Goal: Transaction & Acquisition: Purchase product/service

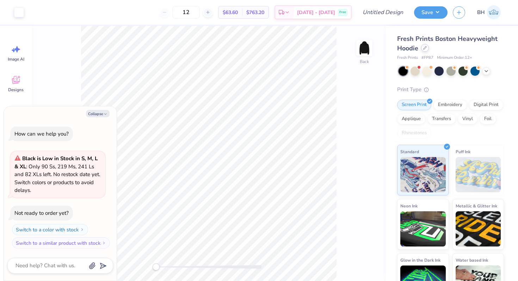
click at [425, 49] on icon at bounding box center [425, 48] width 4 height 4
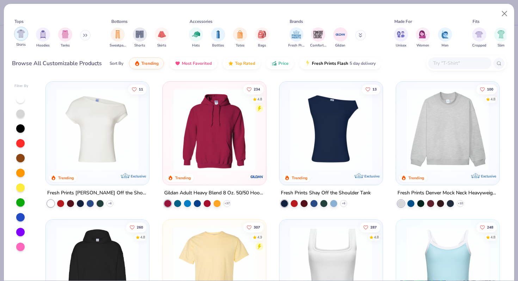
click at [18, 40] on div "filter for Shirts" at bounding box center [21, 34] width 14 height 14
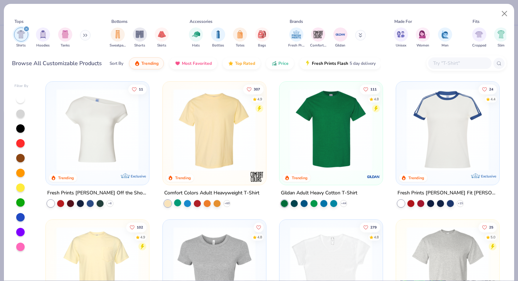
click at [179, 202] on div at bounding box center [177, 202] width 7 height 7
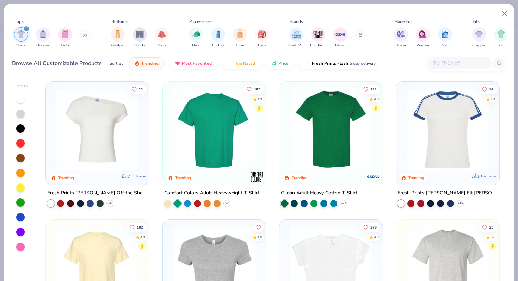
click at [229, 202] on icon at bounding box center [227, 204] width 6 height 6
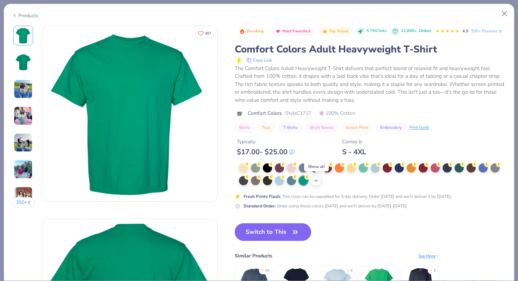
click at [319, 180] on div "+ 38" at bounding box center [316, 180] width 11 height 11
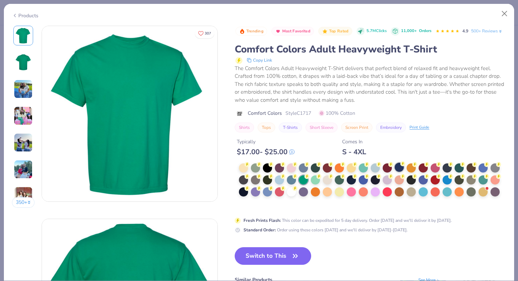
click at [398, 167] on div at bounding box center [399, 167] width 9 height 9
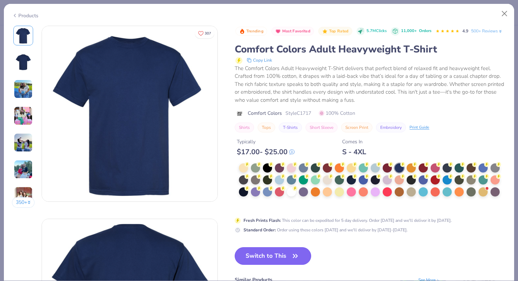
click at [299, 255] on icon "button" at bounding box center [295, 256] width 10 height 10
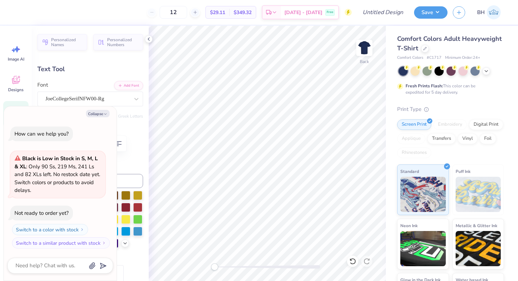
scroll to position [0, 1]
type textarea "x"
type textarea "Delta g"
type textarea "x"
type textarea "Delta gam"
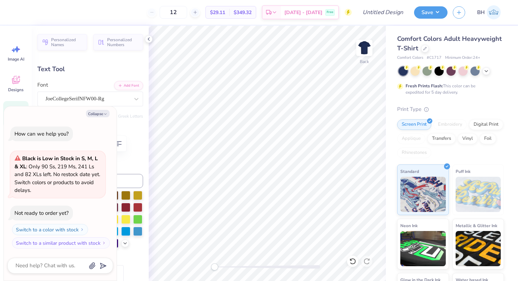
type textarea "x"
type textarea "Delta [PERSON_NAME]"
type textarea "x"
type textarea "Delta gamma"
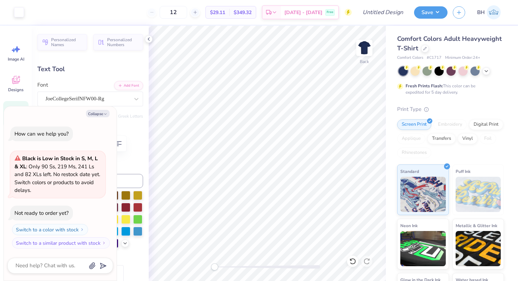
type textarea "x"
type input "14.17"
type input "2.46"
type input "4.55"
type textarea "x"
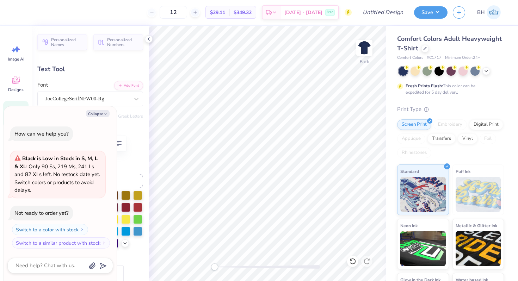
type input "11.55"
type input "2.01"
type input "4.63"
type textarea "x"
type input "9.09"
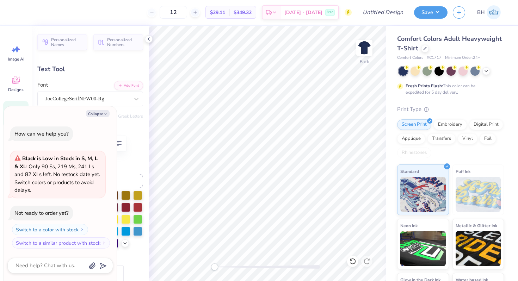
type input "1.48"
type input "6.35"
type textarea "x"
type input "11.55"
type input "2.01"
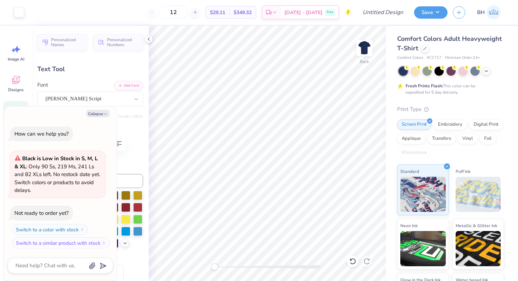
type input "4.63"
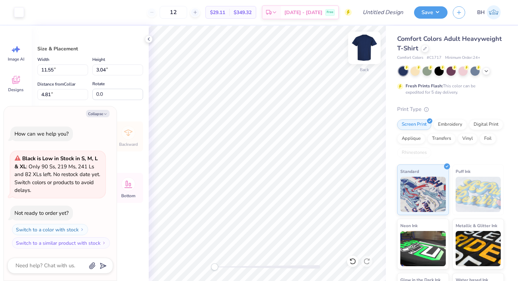
type textarea "x"
type input "4.30"
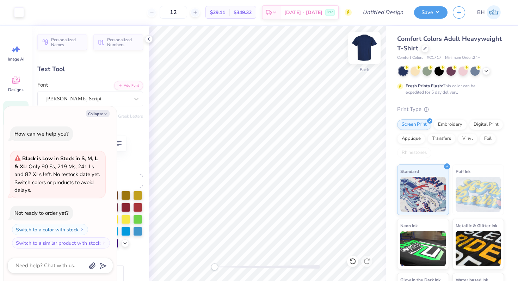
click at [363, 48] on img at bounding box center [364, 48] width 28 height 28
click at [363, 48] on img at bounding box center [364, 48] width 14 height 14
click at [370, 45] on img at bounding box center [364, 48] width 28 height 28
click at [371, 45] on img at bounding box center [364, 48] width 28 height 28
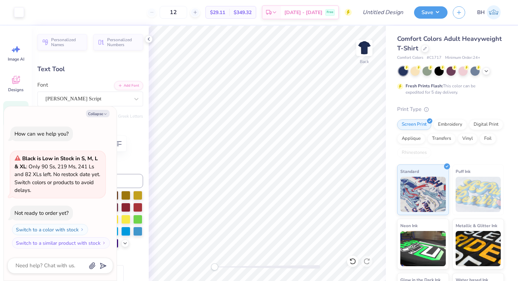
type textarea "x"
type textarea "Parents"
type textarea "x"
type textarea "Parents"
type textarea "x"
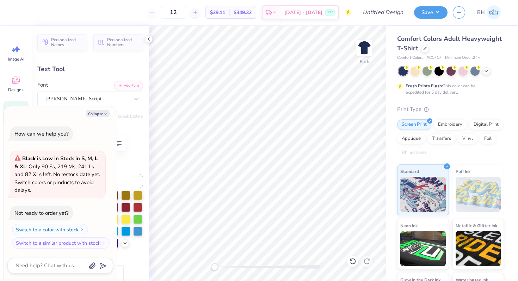
type textarea "Parent"
type textarea "x"
type input "3.81"
type input "1.30"
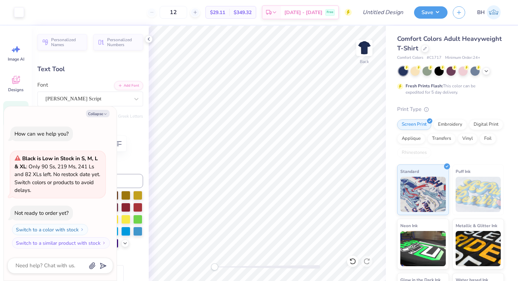
type input "5.94"
type textarea "x"
type input "11.55"
type input "2.01"
type input "4.30"
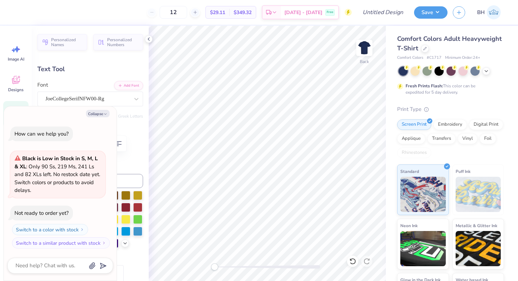
type textarea "x"
type input "3.81"
type input "1.30"
type input "5.93"
type textarea "x"
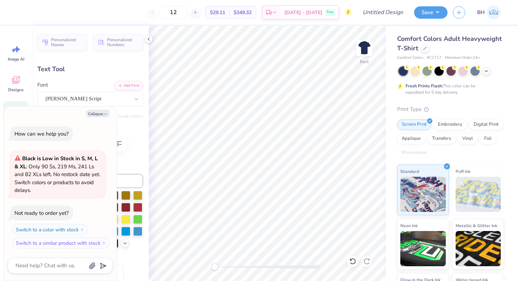
type input "4.02"
type input "1.37"
type input "5.85"
click at [366, 48] on img at bounding box center [364, 48] width 28 height 28
click at [97, 118] on div "Collapse How can we help you? Black is Low in Stock in S, M, L & XL : Only 90 S…" at bounding box center [60, 193] width 113 height 175
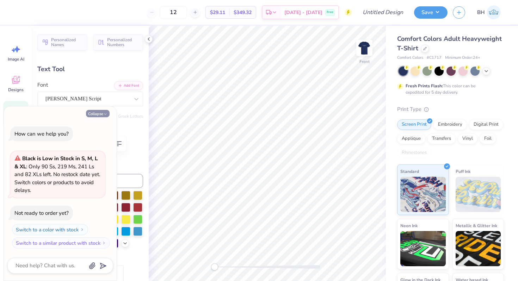
click at [92, 114] on button "Collapse" at bounding box center [98, 113] width 24 height 7
type textarea "x"
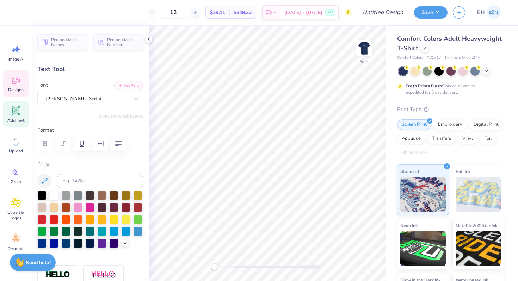
click at [14, 81] on icon at bounding box center [16, 80] width 8 height 8
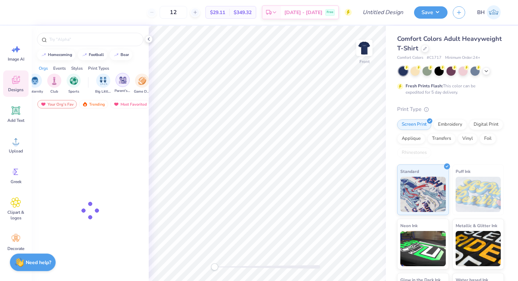
scroll to position [0, 40]
click at [112, 84] on img "filter for Parent's Weekend" at bounding box center [111, 80] width 8 height 8
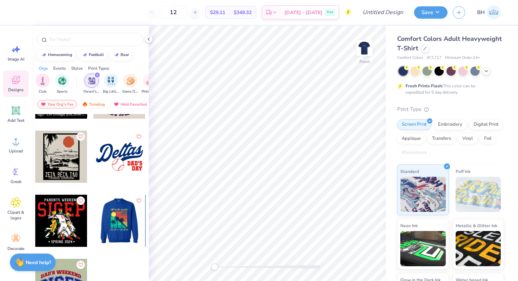
scroll to position [127, 0]
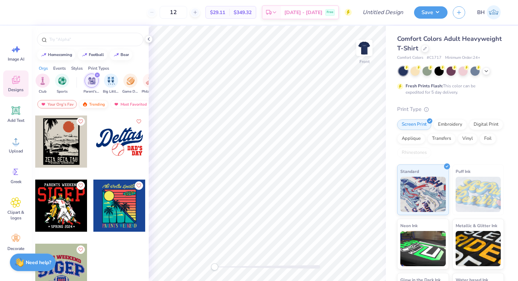
click at [89, 100] on div "Trending" at bounding box center [93, 104] width 29 height 8
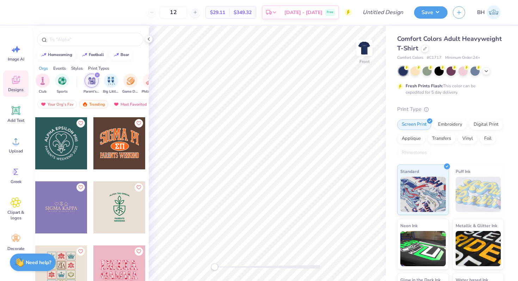
scroll to position [3068, 0]
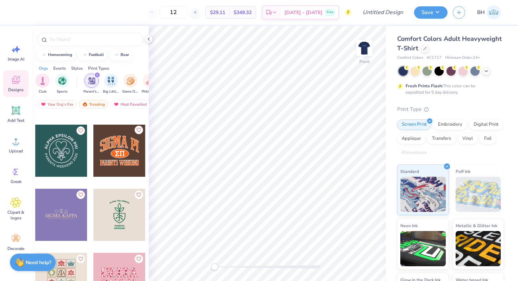
click at [138, 128] on icon "Like" at bounding box center [138, 130] width 5 height 5
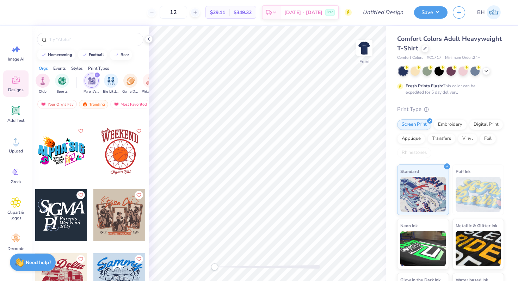
scroll to position [4411, 0]
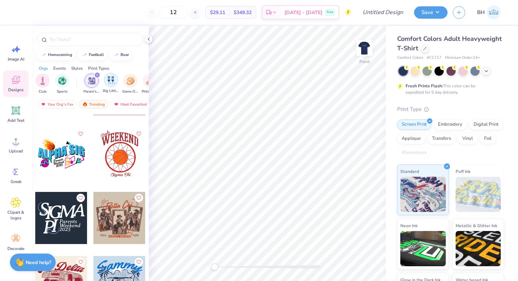
click at [115, 82] on img "filter for Big Little Reveal" at bounding box center [111, 80] width 8 height 8
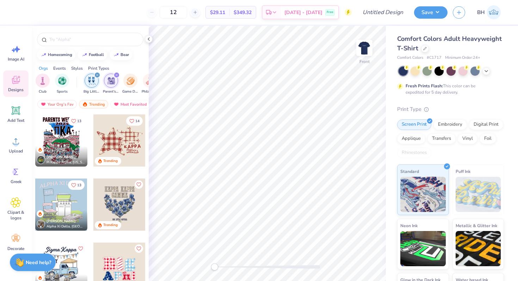
click at [98, 74] on icon "filter for Big Little Reveal" at bounding box center [97, 75] width 3 height 3
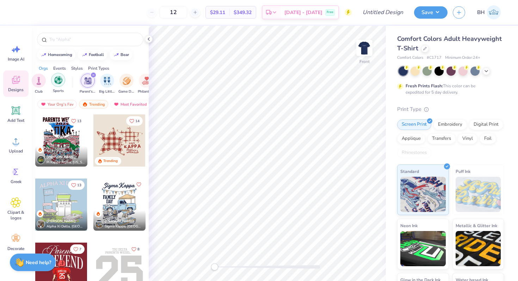
scroll to position [0, 40]
click at [63, 84] on div "filter for Sports" at bounding box center [62, 80] width 14 height 14
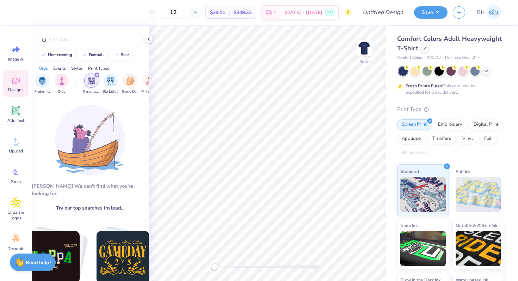
click at [97, 75] on icon "filter for Parent's Weekend" at bounding box center [96, 75] width 3 height 3
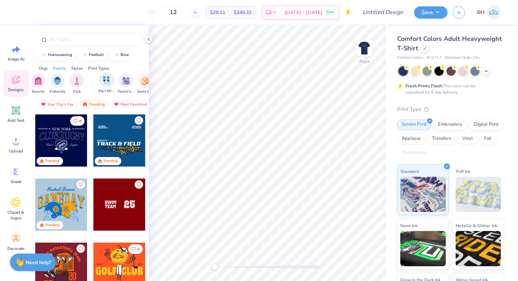
scroll to position [0, 0]
click at [47, 75] on div "filter for Sports" at bounding box center [49, 75] width 6 height 6
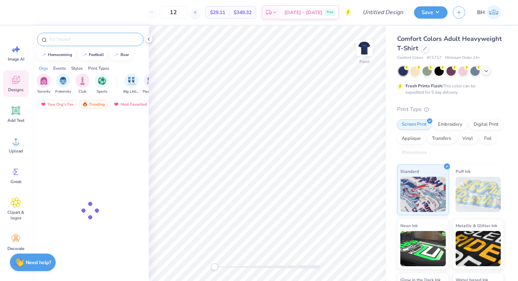
click at [56, 37] on input "text" at bounding box center [94, 39] width 90 height 7
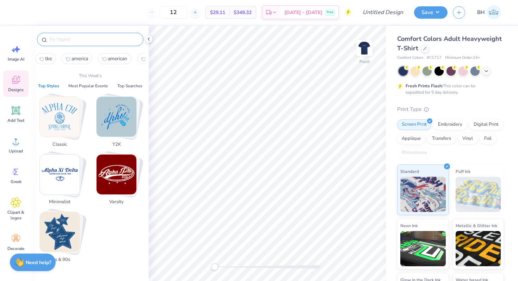
type input "v"
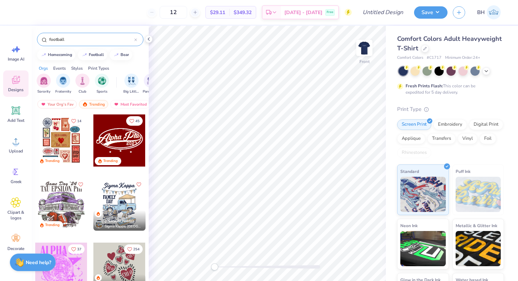
type input "football"
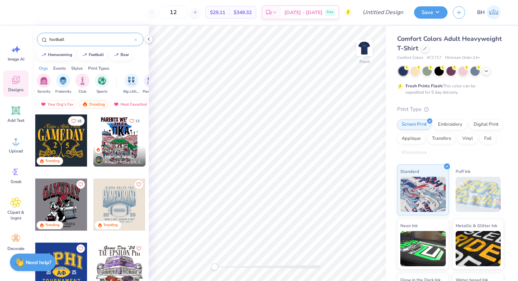
click at [127, 141] on div at bounding box center [119, 141] width 52 height 52
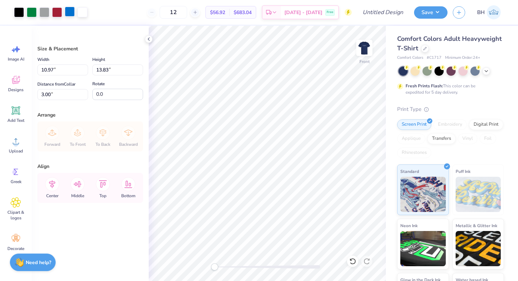
click at [67, 13] on div at bounding box center [70, 12] width 10 height 10
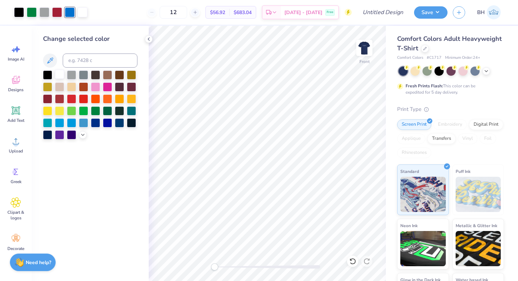
click at [63, 72] on div at bounding box center [59, 74] width 9 height 9
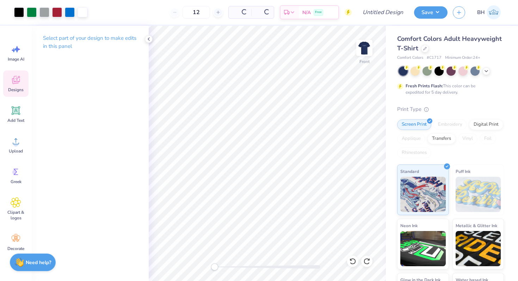
click at [15, 89] on span "Designs" at bounding box center [16, 90] width 16 height 6
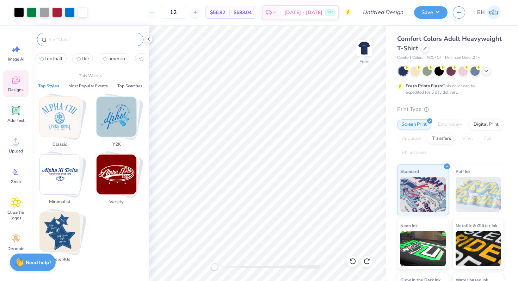
click at [75, 40] on input "text" at bounding box center [94, 39] width 90 height 7
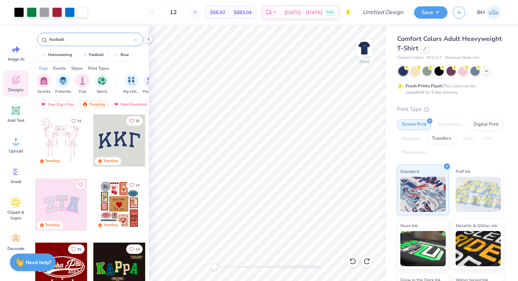
type input "football"
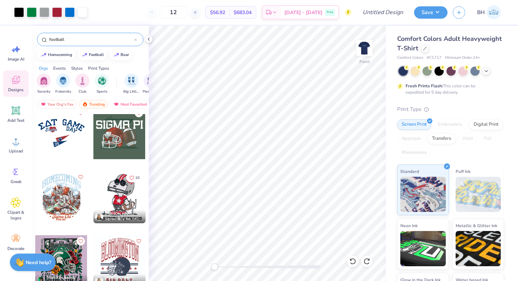
scroll to position [971, 0]
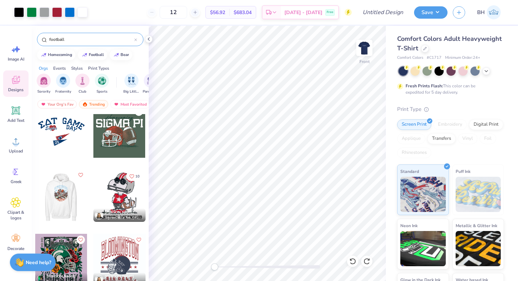
click at [80, 174] on icon "Like" at bounding box center [80, 175] width 5 height 5
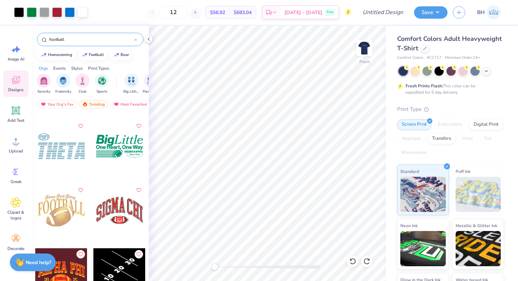
scroll to position [3590, 0]
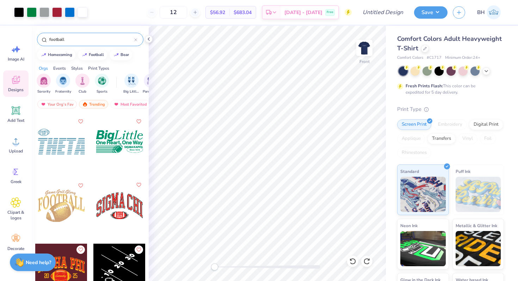
click at [139, 184] on icon "Like" at bounding box center [138, 185] width 5 height 5
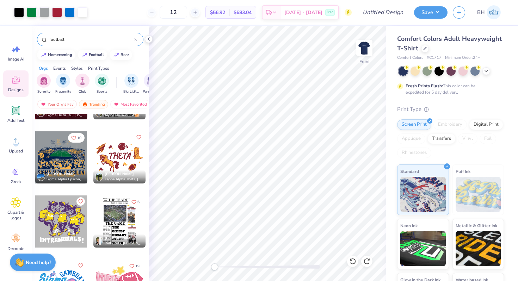
scroll to position [5173, 0]
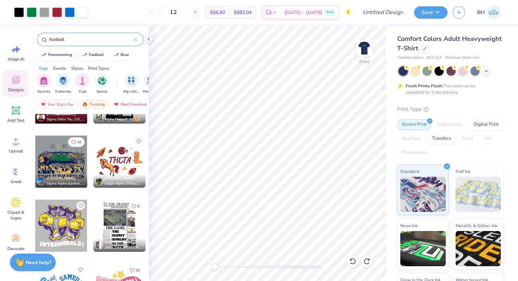
click at [69, 156] on div at bounding box center [61, 162] width 52 height 52
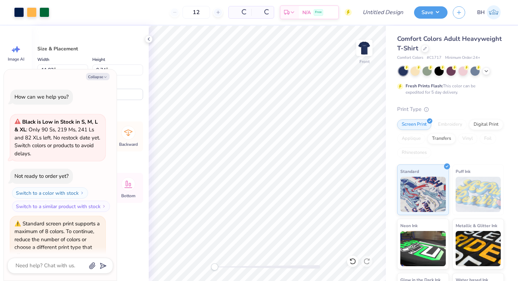
scroll to position [33, 0]
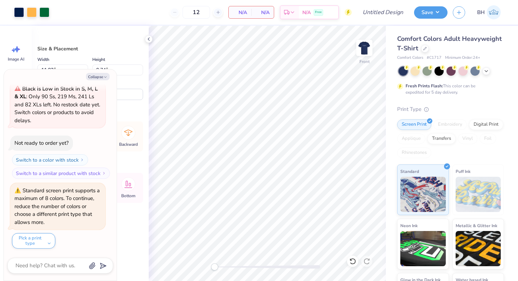
type textarea "x"
type input "10.97"
type input "13.83"
type input "4.67"
click at [23, 11] on div at bounding box center [19, 12] width 10 height 10
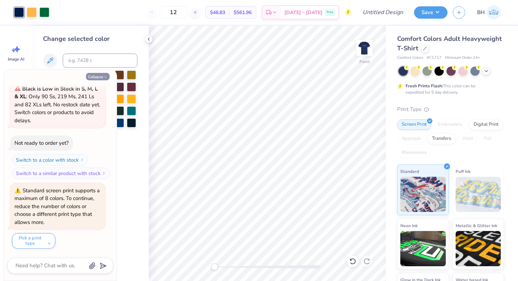
click at [99, 79] on button "Collapse" at bounding box center [98, 76] width 24 height 7
type textarea "x"
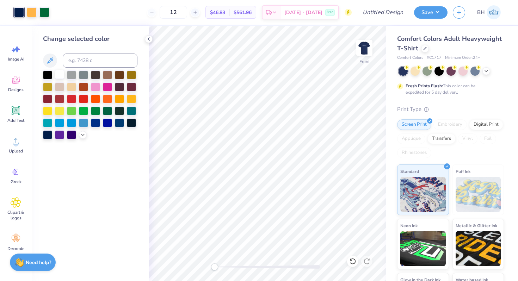
click at [57, 73] on div at bounding box center [59, 74] width 9 height 9
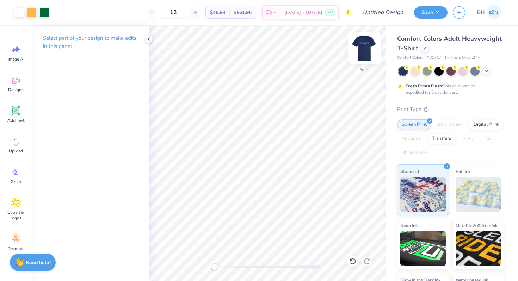
click at [371, 42] on img at bounding box center [364, 48] width 28 height 28
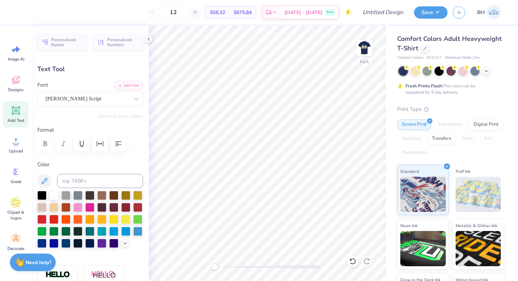
type textarea "Parent's Weekend"
type input "11.55"
type input "2.01"
type input "4.92"
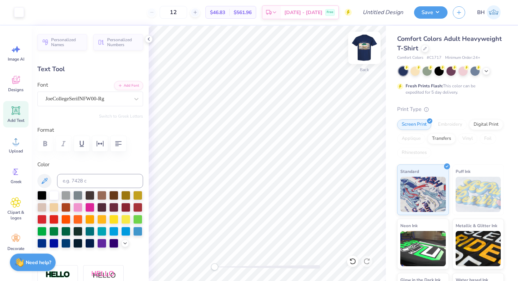
click at [360, 60] on div "Back" at bounding box center [364, 52] width 16 height 25
drag, startPoint x: 199, startPoint y: 13, endPoint x: 187, endPoint y: 13, distance: 12.7
click at [187, 13] on input "12" at bounding box center [173, 12] width 27 height 13
type input "24"
click at [359, 45] on img at bounding box center [364, 48] width 28 height 28
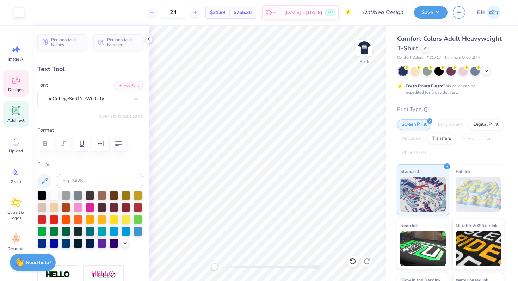
click at [19, 93] on div "Designs" at bounding box center [15, 83] width 25 height 26
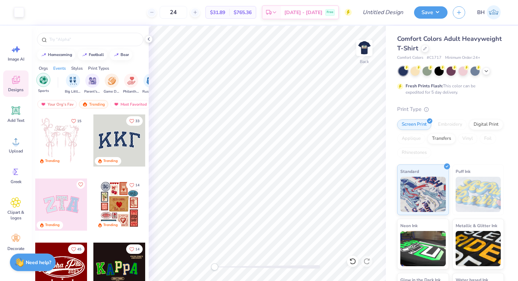
scroll to position [0, 63]
click at [107, 82] on img "filter for Game Day" at bounding box center [107, 81] width 8 height 8
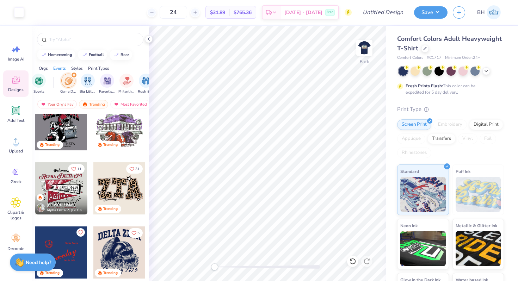
scroll to position [84, 0]
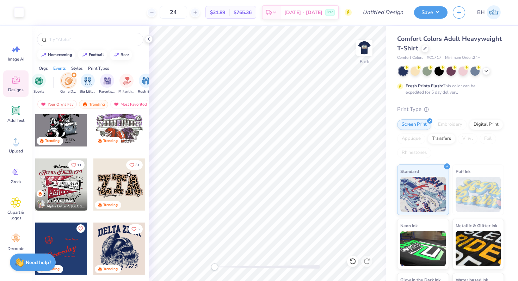
click at [76, 76] on div "filter for Game Day" at bounding box center [74, 75] width 6 height 6
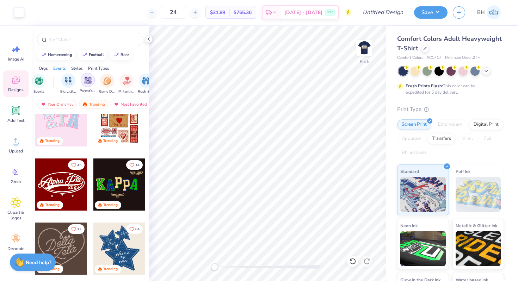
click at [92, 81] on div "filter for Parent's Weekend" at bounding box center [88, 80] width 14 height 14
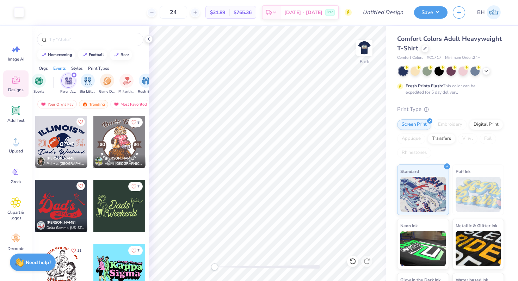
scroll to position [1527, 0]
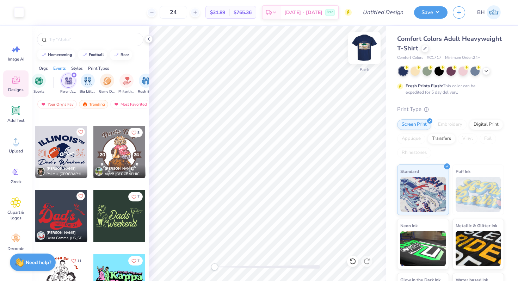
click at [363, 51] on img at bounding box center [364, 48] width 28 height 28
click at [125, 145] on div at bounding box center [119, 152] width 52 height 52
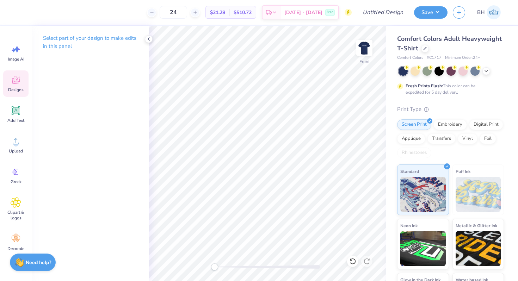
click at [24, 86] on div "Designs" at bounding box center [15, 83] width 25 height 26
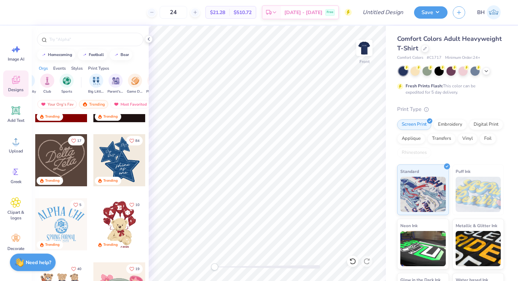
scroll to position [0, 51]
click at [100, 82] on img "filter for Parent's Weekend" at bounding box center [99, 80] width 8 height 8
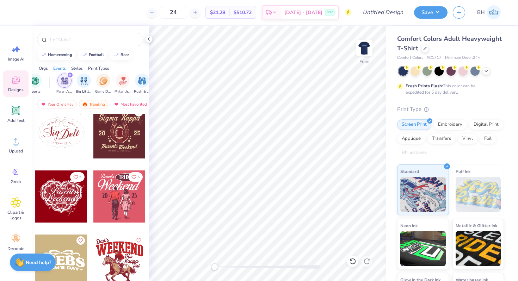
scroll to position [6577, 0]
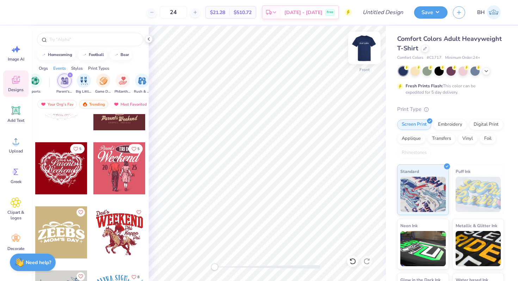
click at [358, 47] on img at bounding box center [364, 48] width 28 height 28
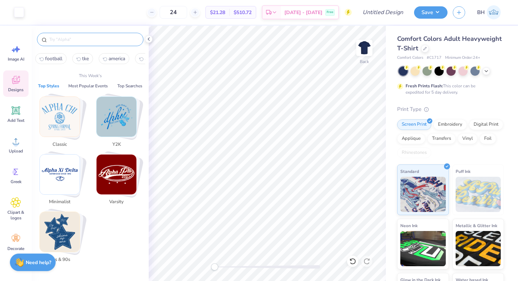
click at [72, 40] on input "text" at bounding box center [94, 39] width 90 height 7
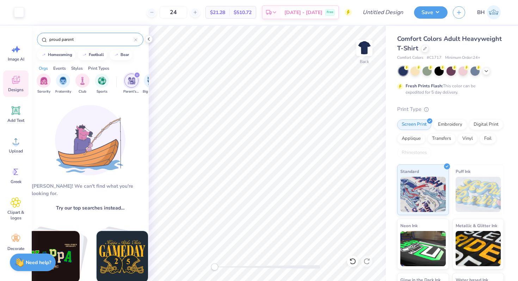
click at [63, 37] on input "proud parent" at bounding box center [92, 39] width 86 height 7
type input "parent"
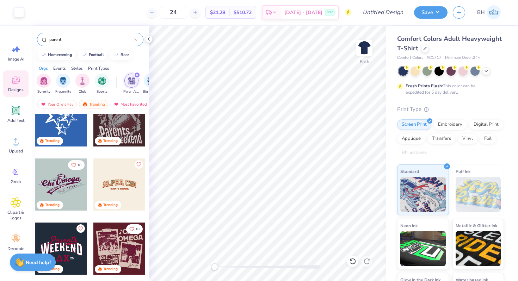
scroll to position [215, 0]
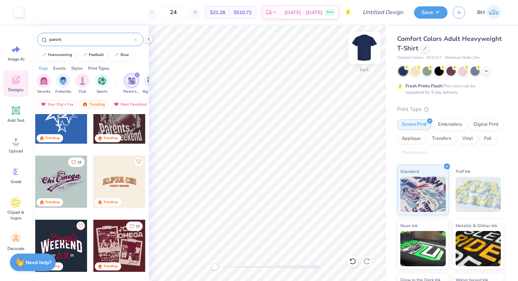
click at [367, 53] on img at bounding box center [364, 48] width 28 height 28
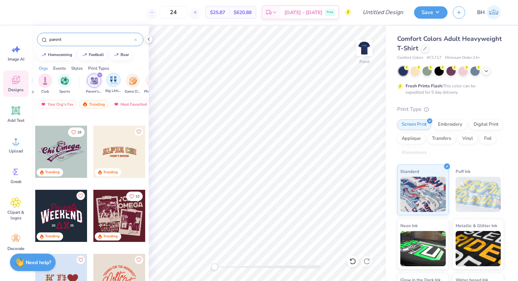
scroll to position [0, 40]
click at [97, 75] on icon "filter for Parent's Weekend" at bounding box center [96, 75] width 3 height 3
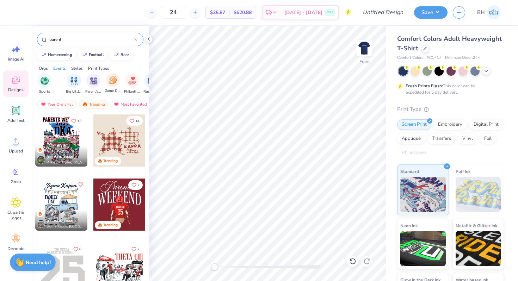
scroll to position [0, 63]
click at [109, 84] on img "filter for Game Day" at bounding box center [107, 80] width 8 height 8
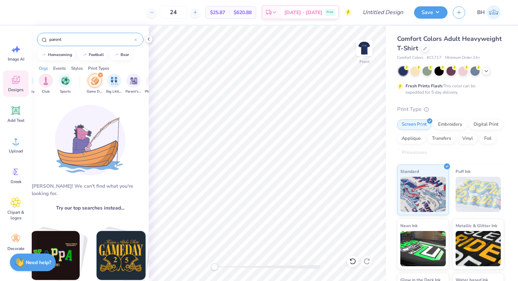
scroll to position [0, 34]
click at [135, 38] on icon at bounding box center [135, 39] width 3 height 3
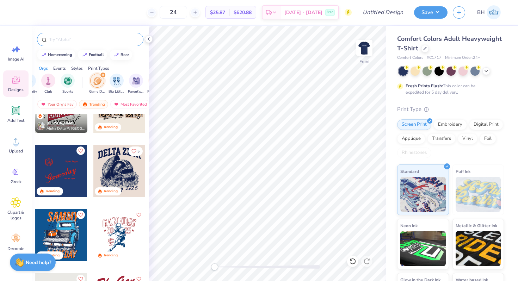
scroll to position [169, 0]
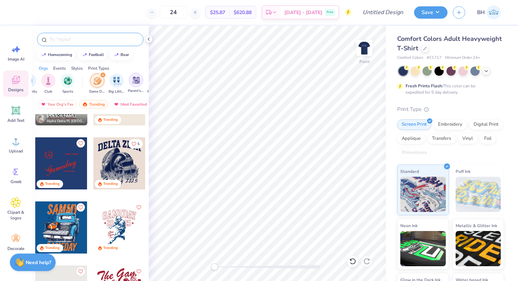
click at [134, 81] on img "filter for Parent's Weekend" at bounding box center [136, 80] width 8 height 8
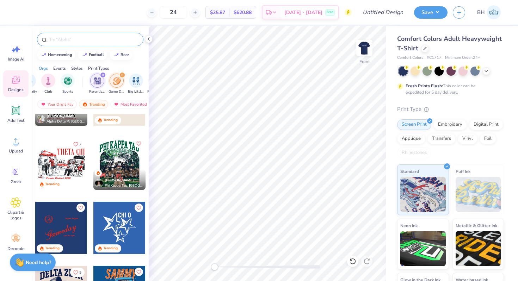
scroll to position [363, 0]
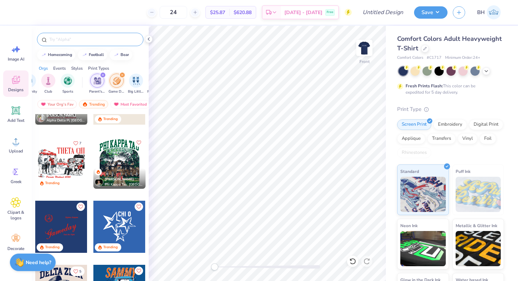
click at [69, 160] on div at bounding box center [61, 163] width 52 height 52
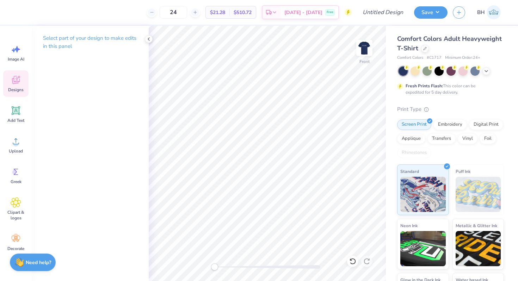
click at [17, 89] on span "Designs" at bounding box center [16, 90] width 16 height 6
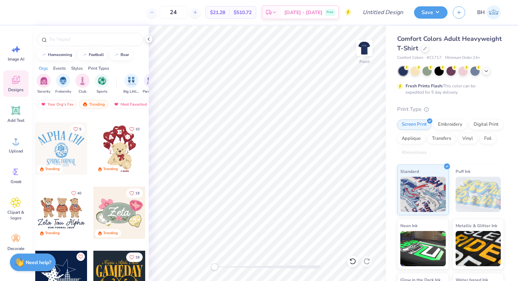
scroll to position [0, 65]
click at [107, 83] on img "filter for Game Day" at bounding box center [105, 80] width 8 height 8
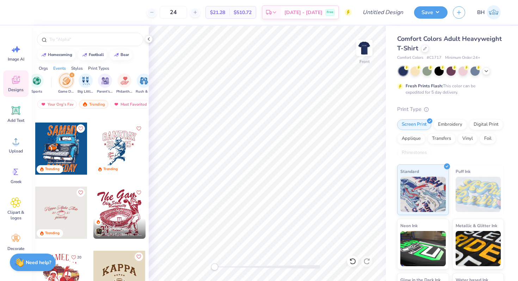
click at [71, 75] on icon "filter for Game Day" at bounding box center [71, 75] width 3 height 3
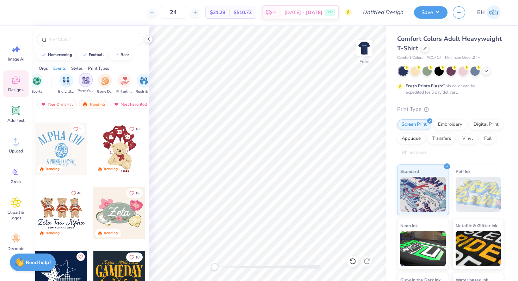
click at [85, 80] on img "filter for Parent's Weekend" at bounding box center [86, 80] width 8 height 8
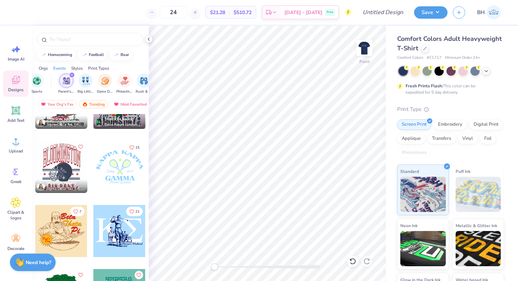
scroll to position [874, 0]
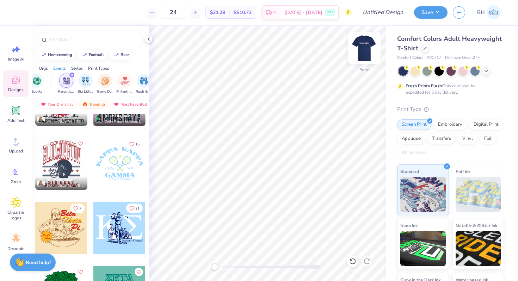
click at [366, 43] on img at bounding box center [364, 48] width 28 height 28
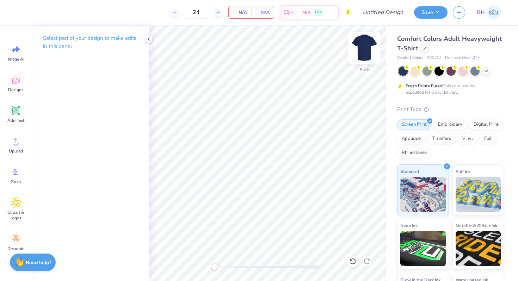
click at [372, 64] on div "Back" at bounding box center [364, 52] width 16 height 25
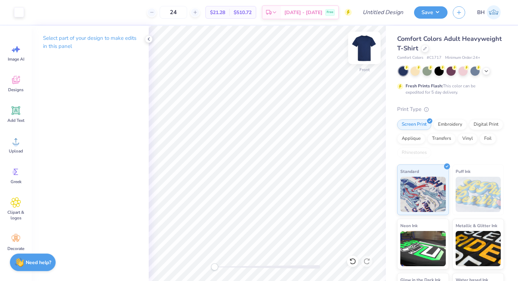
click at [368, 47] on img at bounding box center [364, 48] width 28 height 28
click at [23, 89] on span "Designs" at bounding box center [16, 90] width 16 height 6
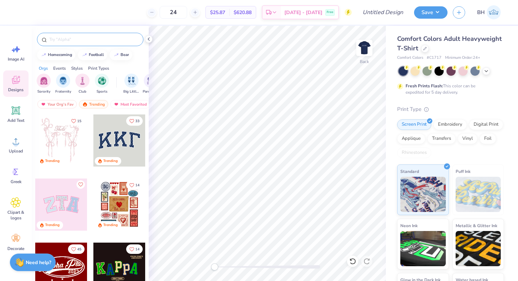
click at [66, 40] on input "text" at bounding box center [94, 39] width 90 height 7
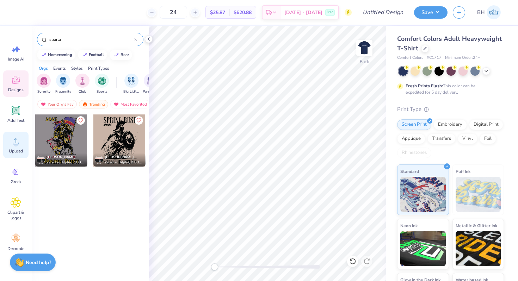
click at [14, 149] on span "Upload" at bounding box center [16, 151] width 14 height 6
click at [65, 39] on input "sparta" at bounding box center [92, 39] width 86 height 7
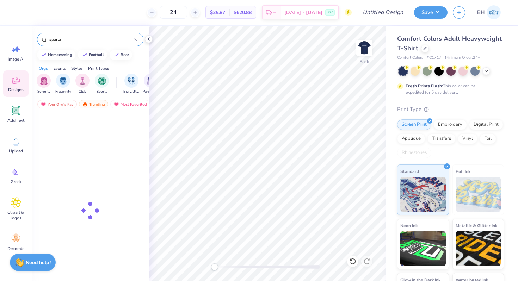
click at [65, 39] on input "sparta" at bounding box center [92, 39] width 86 height 7
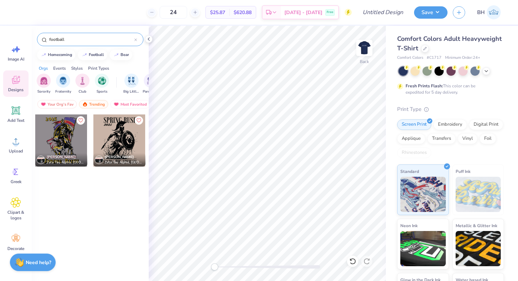
type input "football"
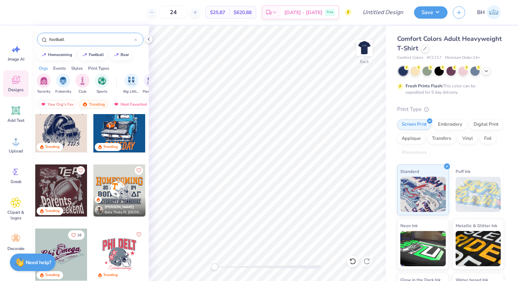
scroll to position [395, 0]
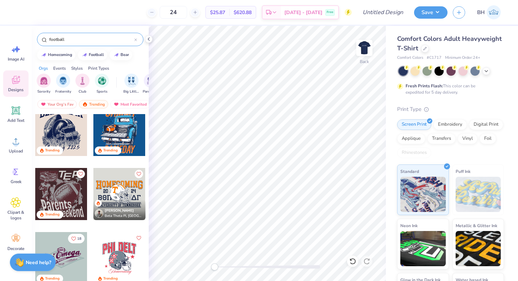
click at [68, 191] on div at bounding box center [61, 194] width 52 height 52
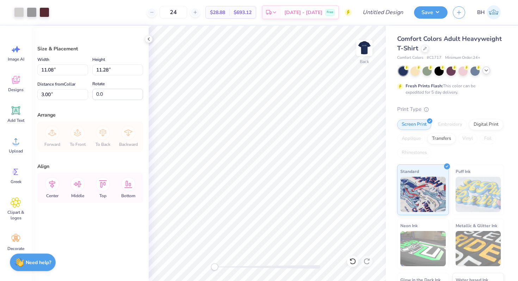
click at [486, 71] on polyline at bounding box center [486, 70] width 3 height 1
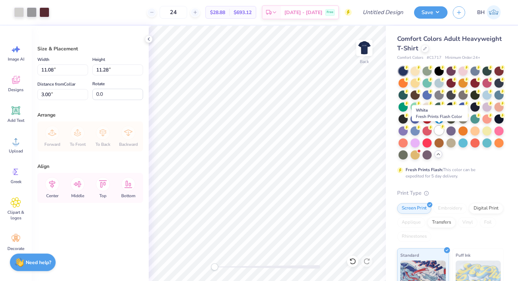
click at [438, 132] on div at bounding box center [438, 130] width 9 height 9
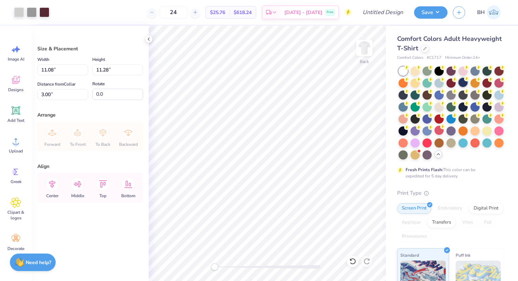
click at [463, 82] on div at bounding box center [462, 82] width 9 height 9
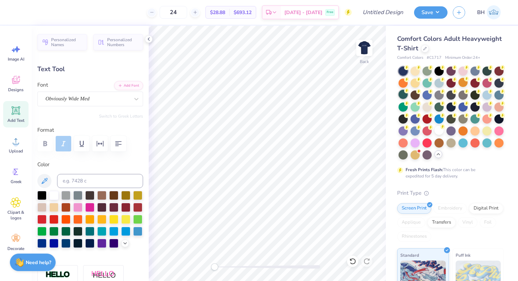
type textarea "E"
type textarea "D"
type input "1.80"
type input "3.77"
type input "2.11"
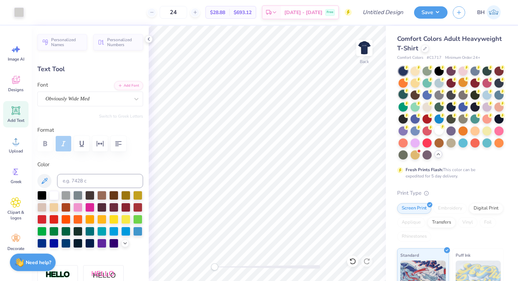
type input "4.10"
type input "2.07"
type input "1.64"
type input "3.81"
type textarea "G"
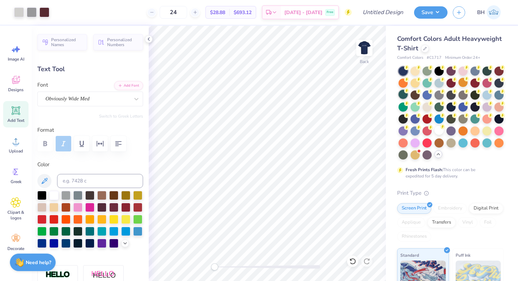
type input "2.10"
type input "1.71"
type input "3.99"
click at [222, 258] on div "Back" at bounding box center [267, 153] width 237 height 255
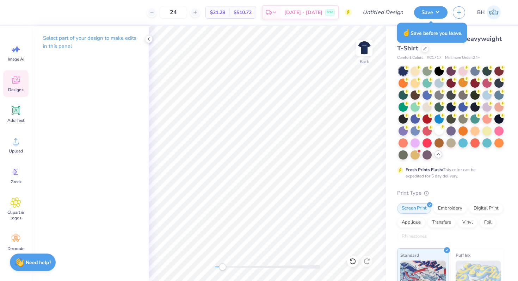
click at [13, 93] on div "Designs" at bounding box center [15, 83] width 25 height 26
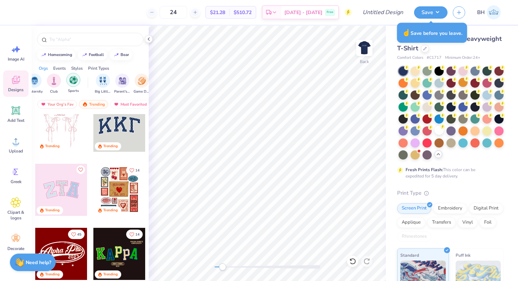
scroll to position [0, 30]
click at [121, 84] on img "filter for Parent's Weekend" at bounding box center [121, 80] width 8 height 8
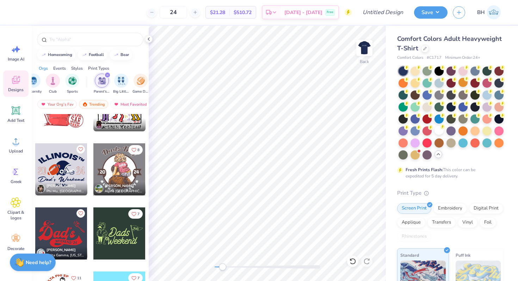
scroll to position [1512, 0]
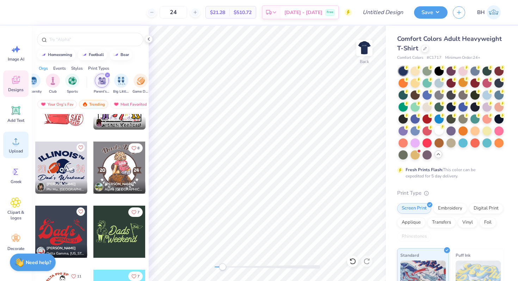
click at [14, 142] on circle at bounding box center [15, 144] width 5 height 5
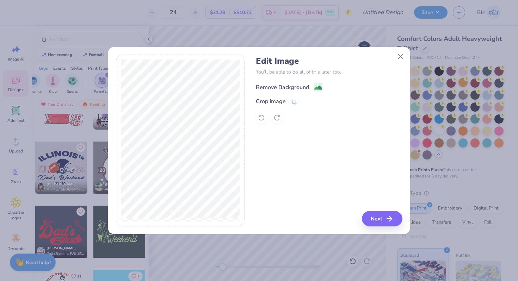
click at [283, 89] on div "Remove Background" at bounding box center [282, 87] width 53 height 8
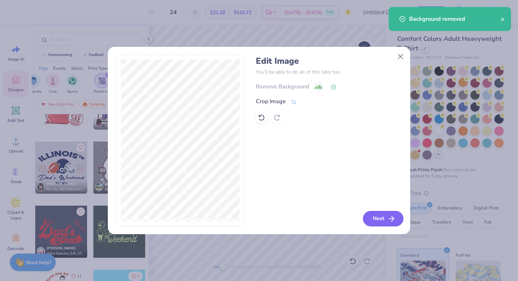
click at [376, 221] on button "Next" at bounding box center [383, 219] width 41 height 16
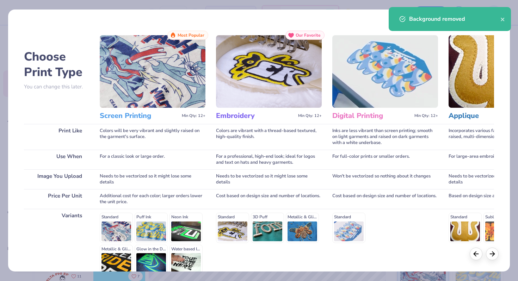
scroll to position [70, 0]
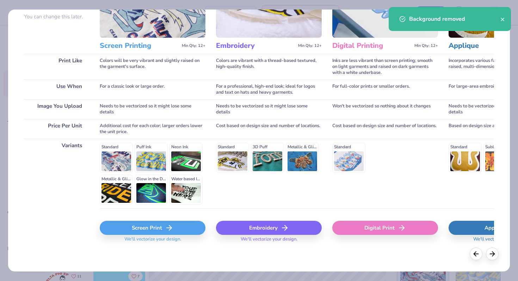
click at [123, 239] on span "We'll vectorize your design." at bounding box center [153, 241] width 62 height 10
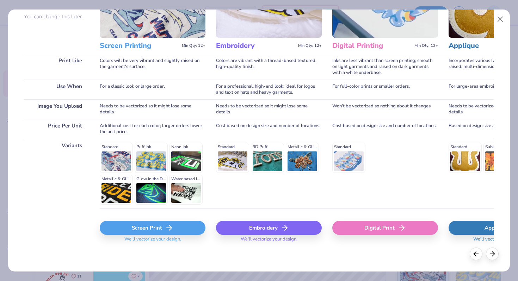
click at [125, 228] on div "Screen Print" at bounding box center [153, 228] width 106 height 14
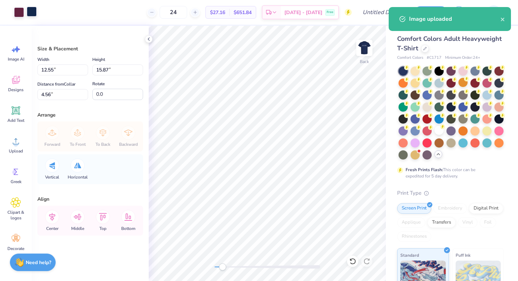
click at [32, 10] on div at bounding box center [32, 12] width 10 height 10
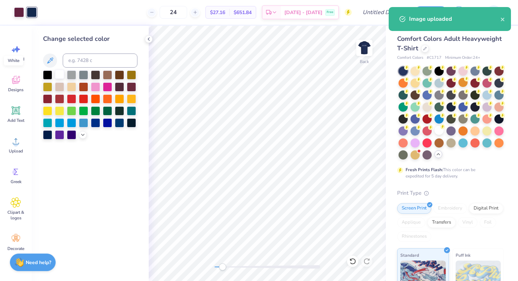
click at [59, 74] on div at bounding box center [59, 74] width 9 height 9
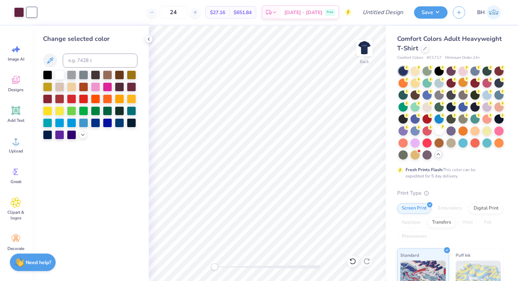
click at [193, 265] on div "Back" at bounding box center [267, 153] width 237 height 255
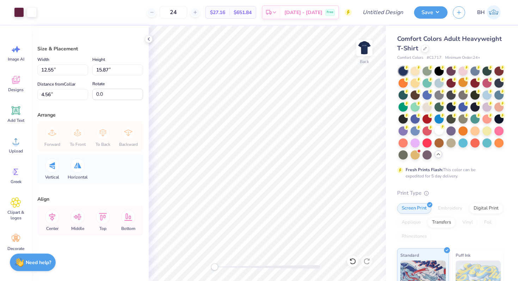
type input "9.43"
type input "11.92"
type input "8.51"
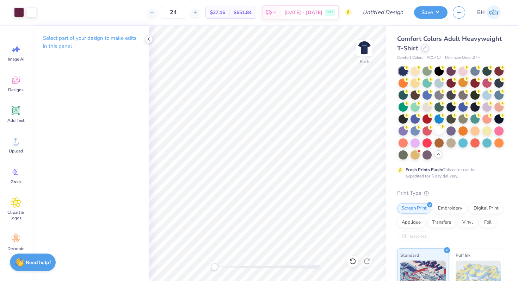
click at [425, 50] on div at bounding box center [425, 48] width 8 height 8
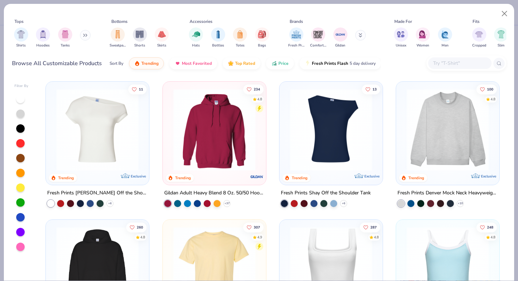
click at [87, 34] on icon at bounding box center [85, 35] width 4 height 4
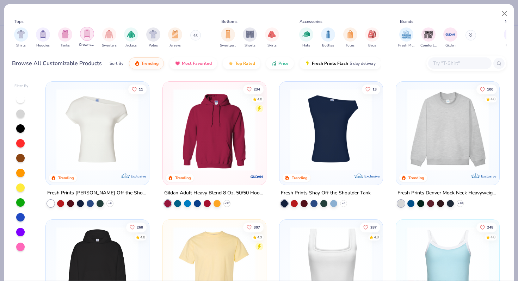
click at [91, 37] on div "filter for Crewnecks" at bounding box center [87, 34] width 14 height 14
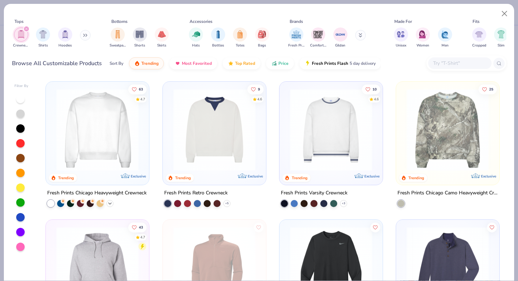
click at [113, 203] on div "+ 9" at bounding box center [109, 203] width 7 height 7
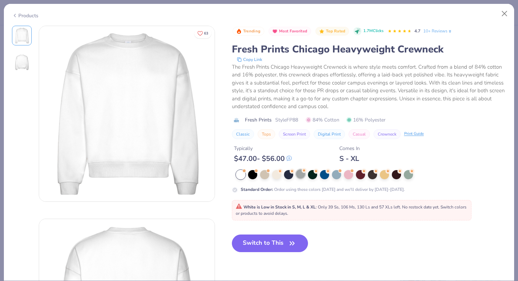
click at [299, 176] on div at bounding box center [300, 173] width 9 height 9
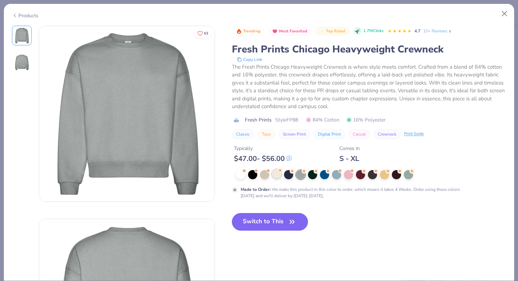
click at [276, 174] on div at bounding box center [276, 173] width 9 height 9
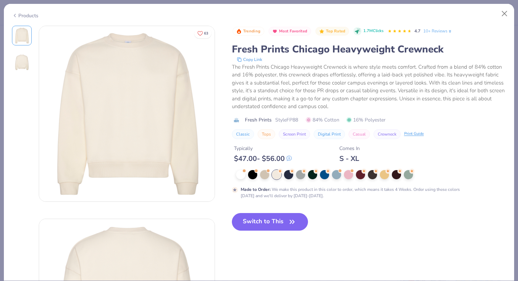
click at [347, 181] on div "Made to Order : We make this product in this color to order, which means it tak…" at bounding box center [369, 184] width 274 height 29
click at [504, 13] on button "Close" at bounding box center [504, 13] width 13 height 13
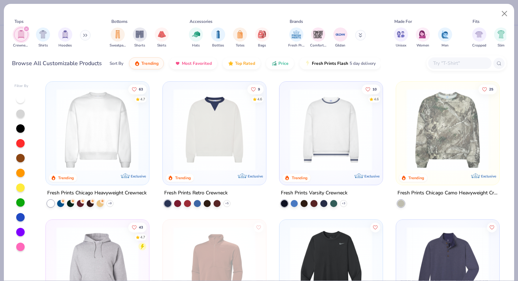
click at [25, 30] on icon "filter for Crewnecks" at bounding box center [26, 28] width 3 height 3
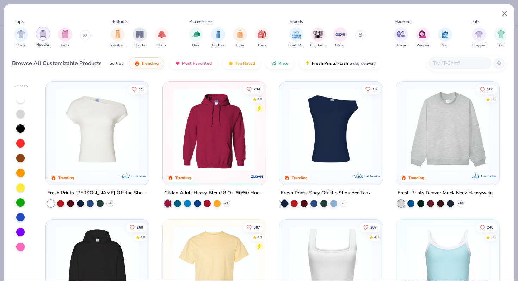
click at [43, 38] on div "filter for Hoodies" at bounding box center [43, 34] width 14 height 14
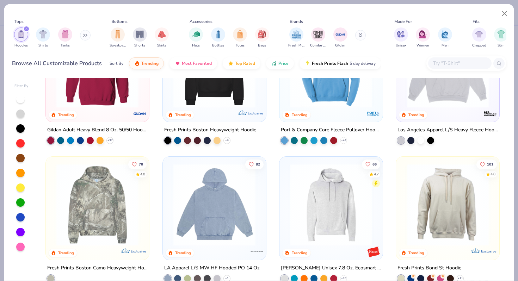
scroll to position [70, 0]
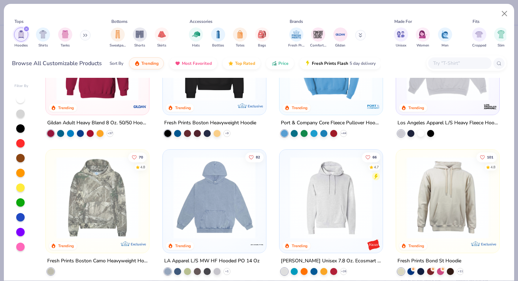
click at [331, 210] on img at bounding box center [330, 198] width 89 height 82
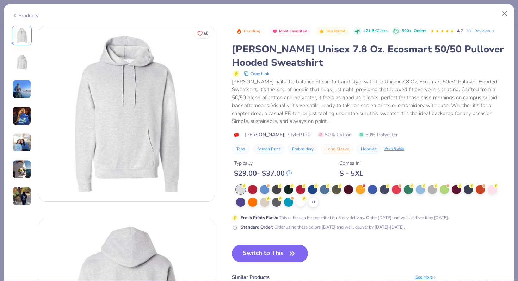
click at [277, 251] on button "Switch to This" at bounding box center [270, 254] width 76 height 18
click at [282, 256] on button "Switch to This" at bounding box center [270, 254] width 76 height 18
click at [267, 250] on button "Switch to This" at bounding box center [270, 254] width 76 height 18
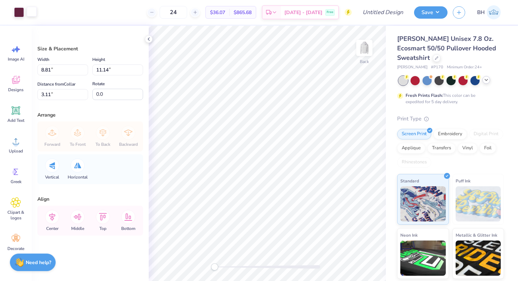
click at [35, 16] on div at bounding box center [32, 12] width 10 height 10
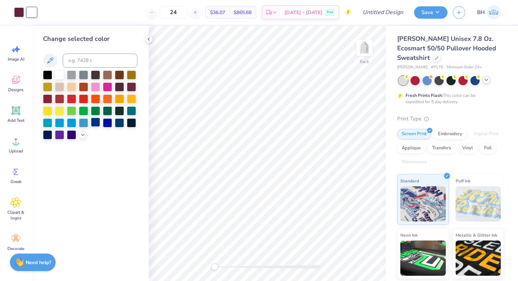
click at [98, 122] on div at bounding box center [95, 122] width 9 height 9
click at [120, 124] on div at bounding box center [119, 122] width 9 height 9
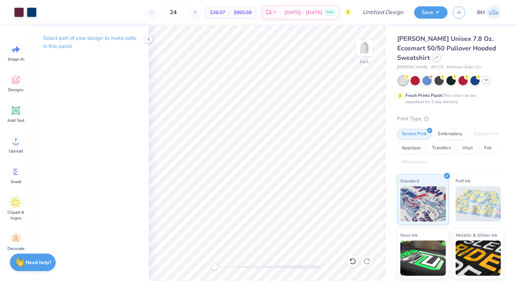
click at [433, 55] on div at bounding box center [437, 58] width 8 height 8
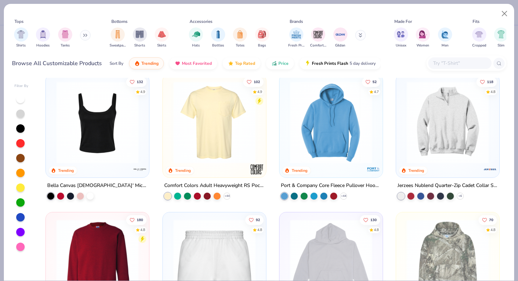
scroll to position [423, 0]
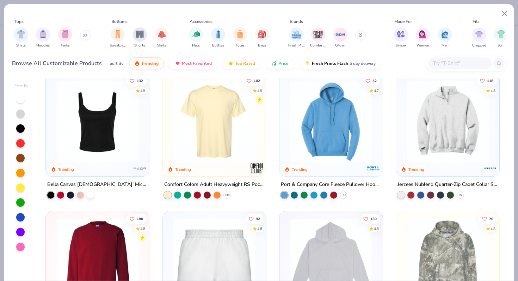
click at [442, 153] on img at bounding box center [447, 121] width 89 height 82
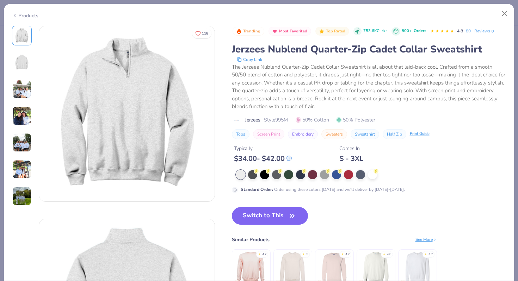
drag, startPoint x: 272, startPoint y: 218, endPoint x: 304, endPoint y: 236, distance: 36.1
click at [272, 219] on button "Switch to This" at bounding box center [270, 216] width 76 height 18
click at [280, 217] on button "Switch to This" at bounding box center [270, 216] width 76 height 18
click at [295, 215] on icon "button" at bounding box center [292, 216] width 10 height 10
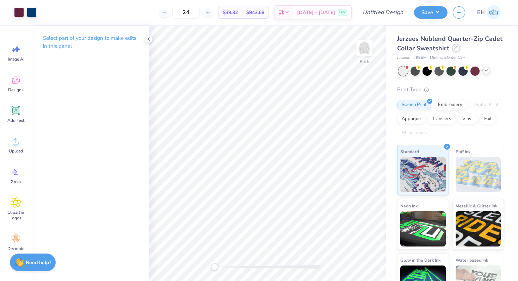
click at [456, 48] on icon at bounding box center [455, 48] width 3 height 3
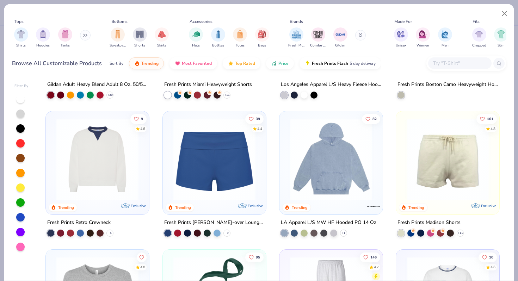
scroll to position [662, 0]
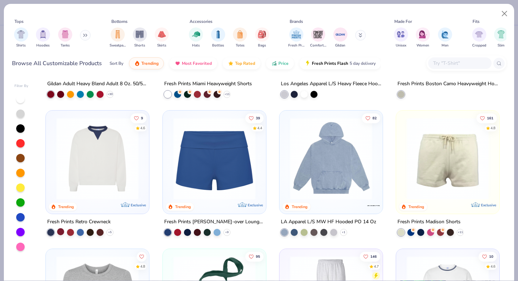
click at [60, 230] on div at bounding box center [60, 231] width 7 height 7
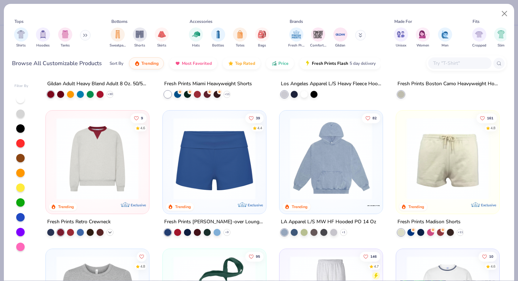
click at [109, 230] on icon at bounding box center [110, 233] width 6 height 6
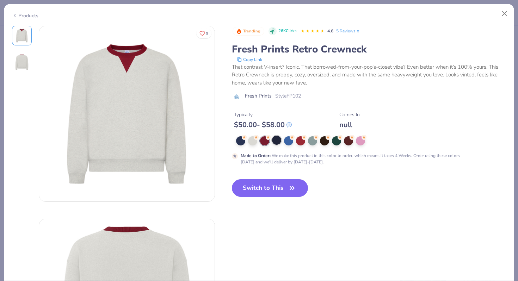
click at [275, 141] on div at bounding box center [276, 140] width 9 height 9
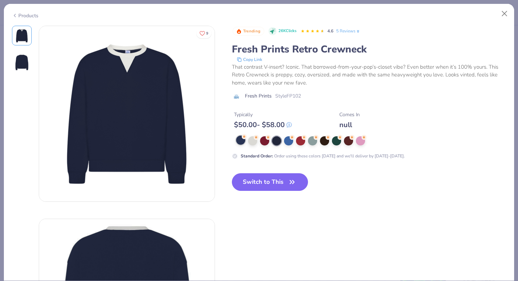
click at [242, 141] on div at bounding box center [240, 140] width 9 height 9
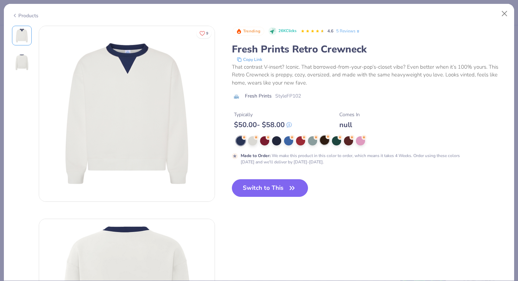
click at [326, 141] on div at bounding box center [324, 140] width 9 height 9
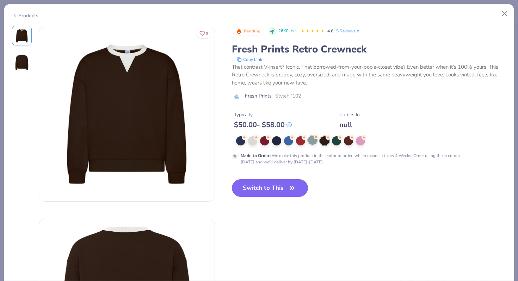
click at [313, 141] on div at bounding box center [312, 140] width 9 height 9
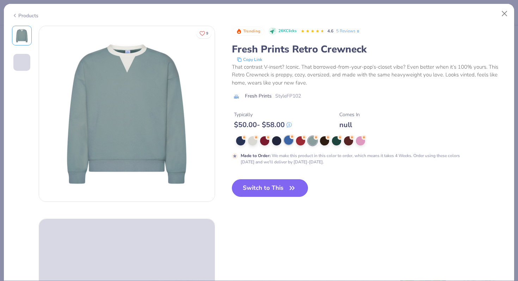
click at [289, 138] on div at bounding box center [288, 140] width 9 height 9
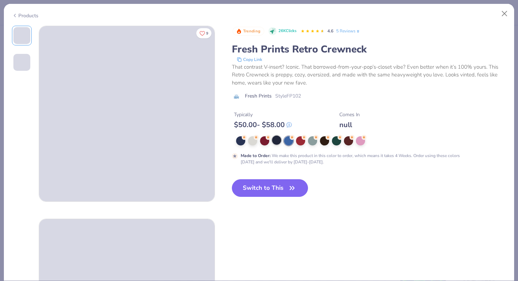
click at [276, 140] on div at bounding box center [276, 140] width 9 height 9
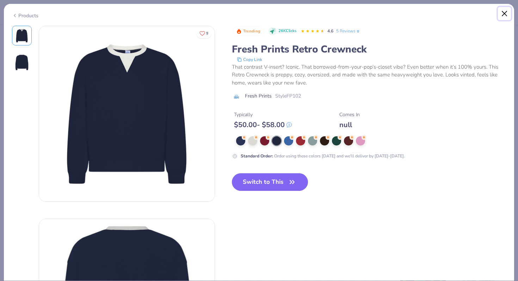
click at [503, 13] on button "Close" at bounding box center [504, 13] width 13 height 13
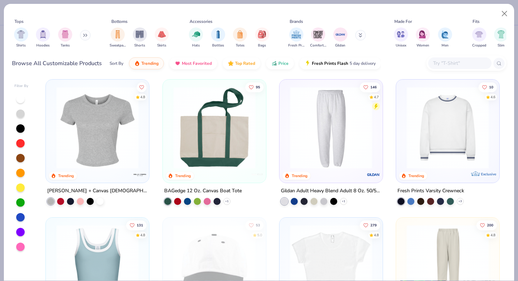
scroll to position [829, 0]
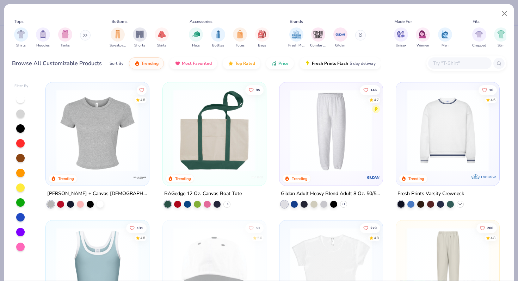
click at [459, 203] on icon at bounding box center [460, 205] width 6 height 6
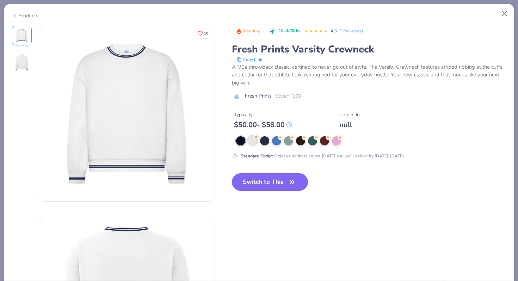
click at [255, 141] on div at bounding box center [252, 140] width 9 height 9
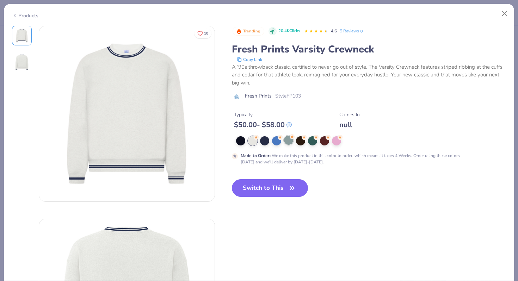
click at [289, 145] on div at bounding box center [288, 140] width 9 height 9
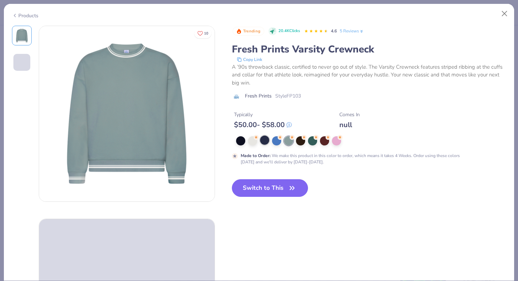
click at [265, 140] on div at bounding box center [264, 140] width 9 height 9
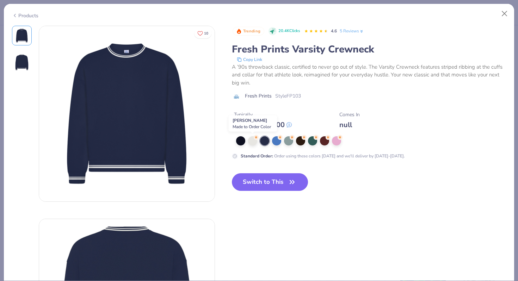
click at [247, 138] on div at bounding box center [371, 140] width 270 height 9
click at [241, 138] on div at bounding box center [240, 140] width 9 height 9
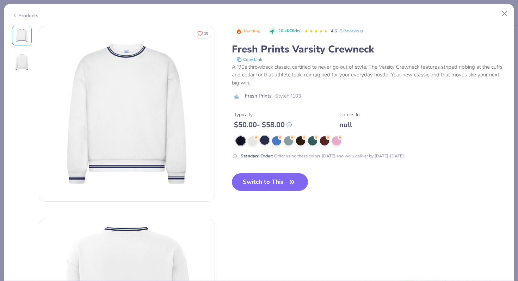
click at [264, 141] on div at bounding box center [264, 140] width 9 height 9
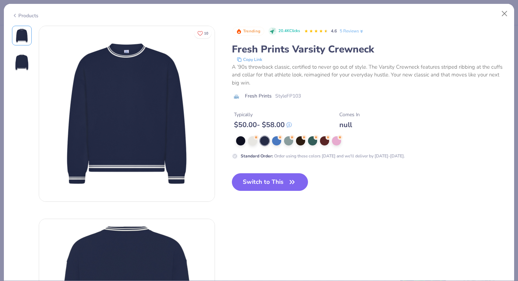
click at [289, 181] on icon "button" at bounding box center [292, 182] width 10 height 10
type input "50"
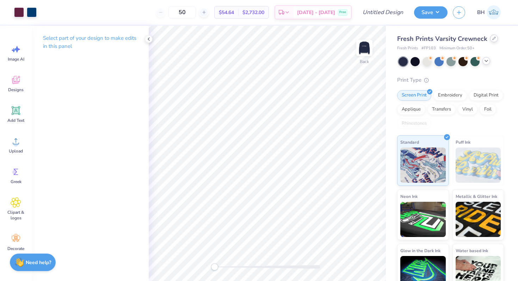
click at [492, 39] on icon at bounding box center [494, 39] width 4 height 4
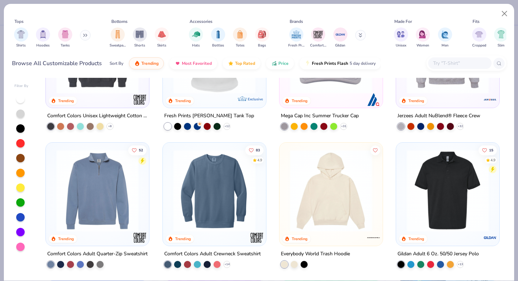
scroll to position [1598, 0]
click at [106, 208] on img at bounding box center [97, 190] width 89 height 82
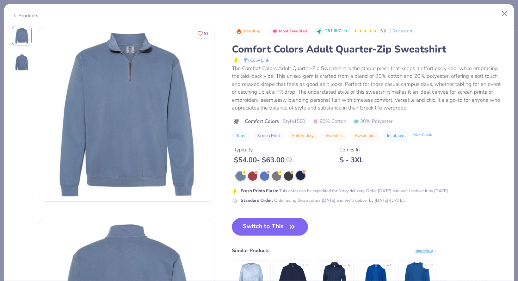
click at [302, 175] on div at bounding box center [300, 175] width 9 height 9
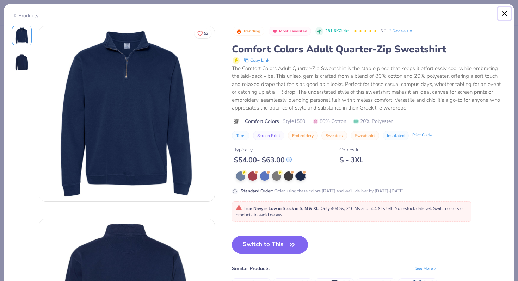
click at [503, 10] on button "Close" at bounding box center [504, 13] width 13 height 13
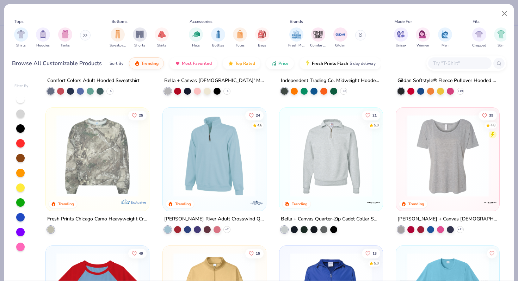
scroll to position [1915, 0]
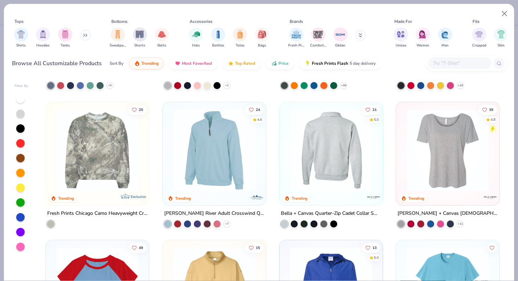
click at [286, 190] on img at bounding box center [241, 150] width 89 height 82
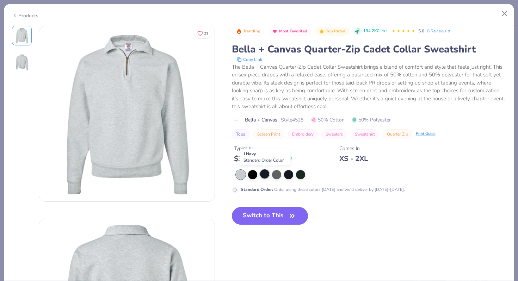
click at [264, 174] on div at bounding box center [264, 173] width 9 height 9
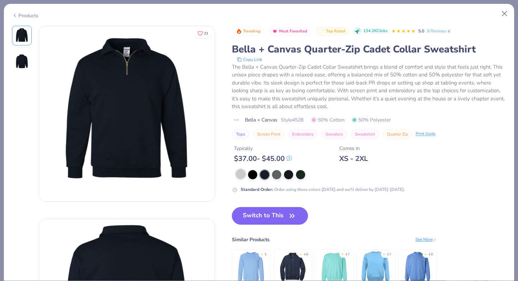
click at [238, 178] on div at bounding box center [240, 173] width 9 height 9
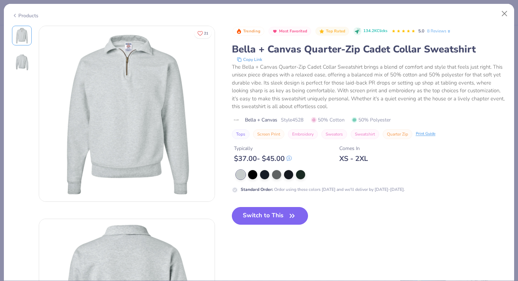
click at [270, 216] on button "Switch to This" at bounding box center [270, 216] width 76 height 18
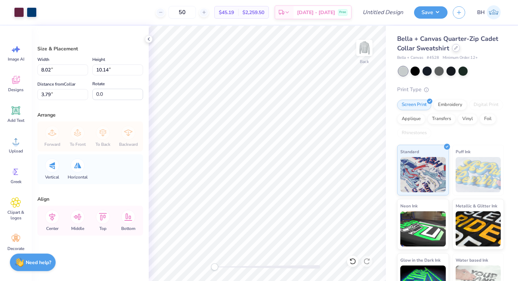
click at [457, 48] on div at bounding box center [456, 48] width 8 height 8
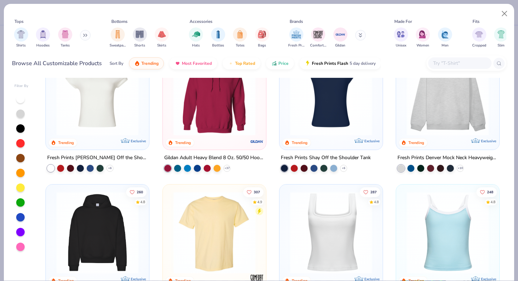
scroll to position [39, 0]
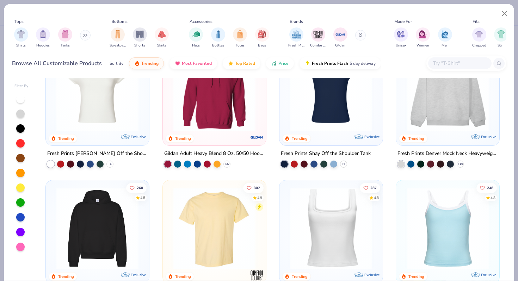
click at [128, 220] on img at bounding box center [97, 228] width 89 height 82
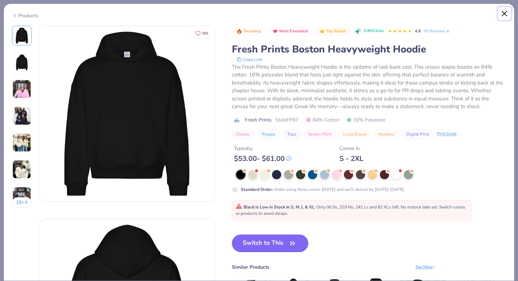
click at [505, 12] on button "Close" at bounding box center [504, 13] width 13 height 13
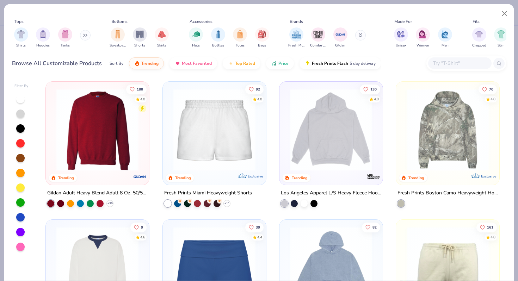
scroll to position [547, 0]
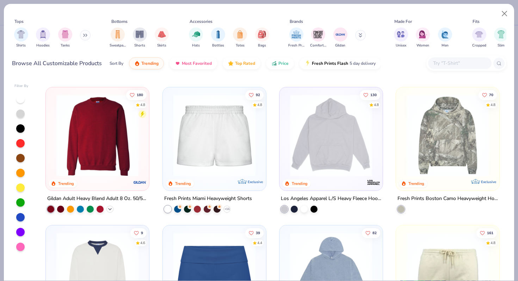
click at [110, 208] on icon at bounding box center [110, 209] width 6 height 6
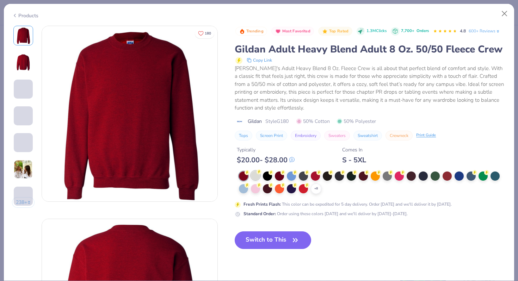
click at [258, 177] on div at bounding box center [255, 175] width 9 height 9
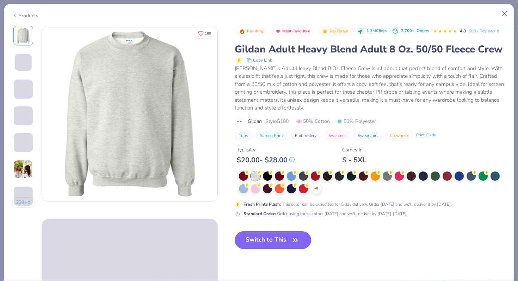
click at [280, 237] on button "Switch to This" at bounding box center [273, 240] width 76 height 18
click at [278, 240] on button "Switch to This" at bounding box center [273, 240] width 76 height 18
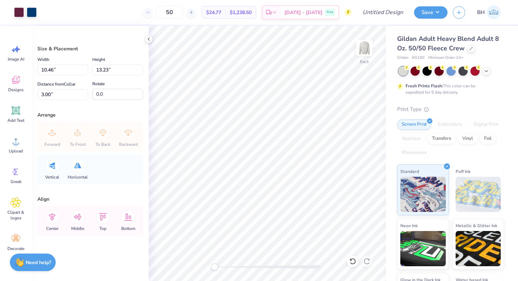
type input "10.46"
type input "13.23"
type input "3.00"
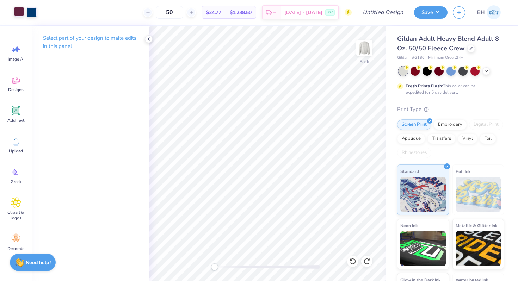
click at [21, 13] on div at bounding box center [19, 12] width 10 height 10
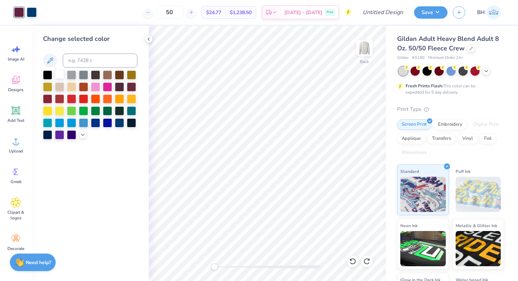
click at [62, 78] on div at bounding box center [59, 74] width 9 height 9
click at [469, 46] on div at bounding box center [471, 48] width 8 height 8
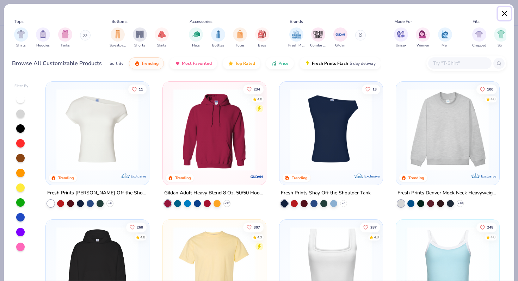
click at [505, 15] on button "Close" at bounding box center [504, 13] width 13 height 13
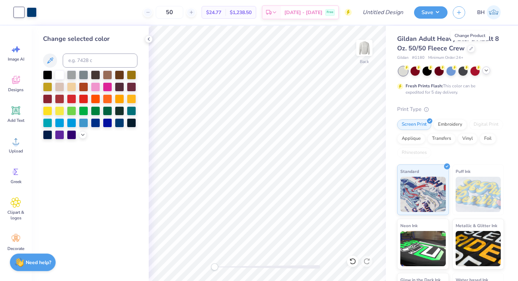
click at [483, 71] on div at bounding box center [486, 71] width 8 height 8
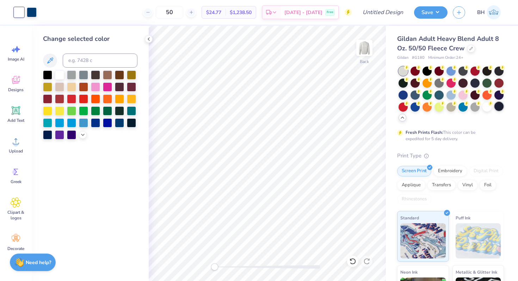
click at [499, 108] on div at bounding box center [498, 106] width 9 height 9
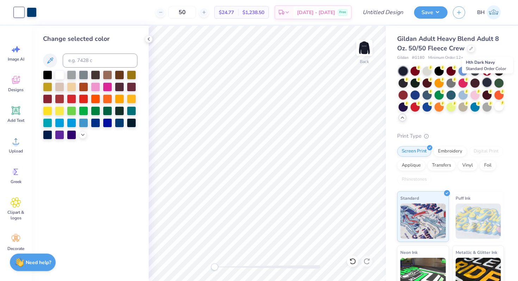
click at [490, 81] on div at bounding box center [486, 82] width 9 height 9
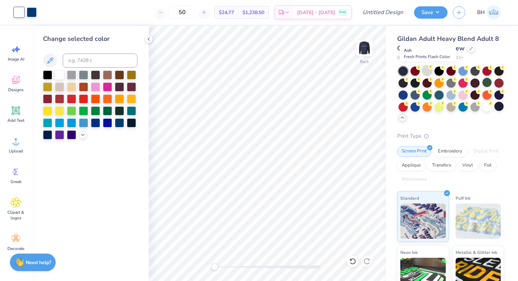
click at [426, 73] on div at bounding box center [426, 70] width 9 height 9
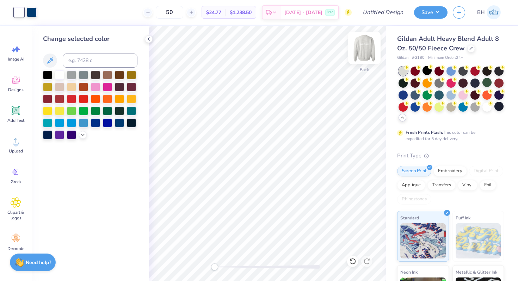
click at [370, 52] on img at bounding box center [364, 48] width 28 height 28
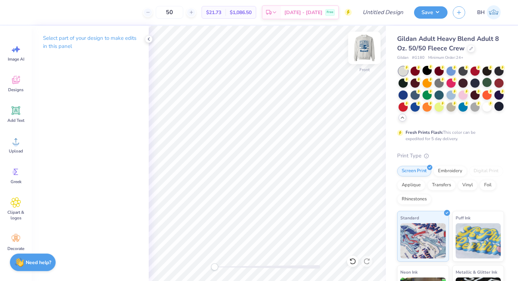
click at [357, 47] on img at bounding box center [364, 48] width 28 height 28
